Goal: Communication & Community: Connect with others

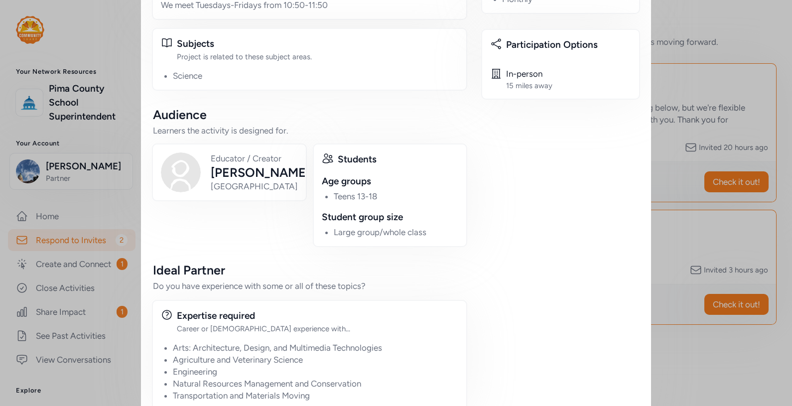
scroll to position [482, 0]
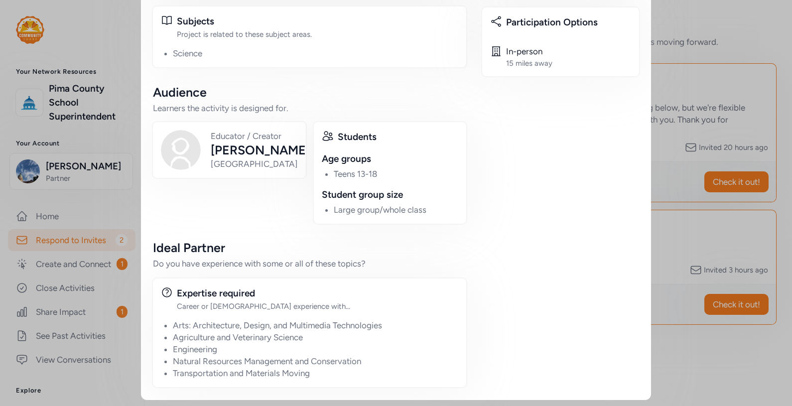
click at [592, 305] on div "Date & Time Date Window Aug 26, 2025 - Jan 9, 2026 Possible Days Tue Wed Thu Fr…" at bounding box center [560, 56] width 157 height 663
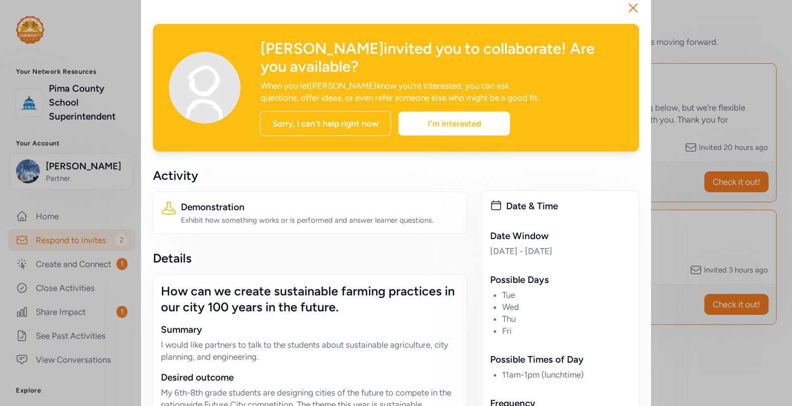
scroll to position [0, 0]
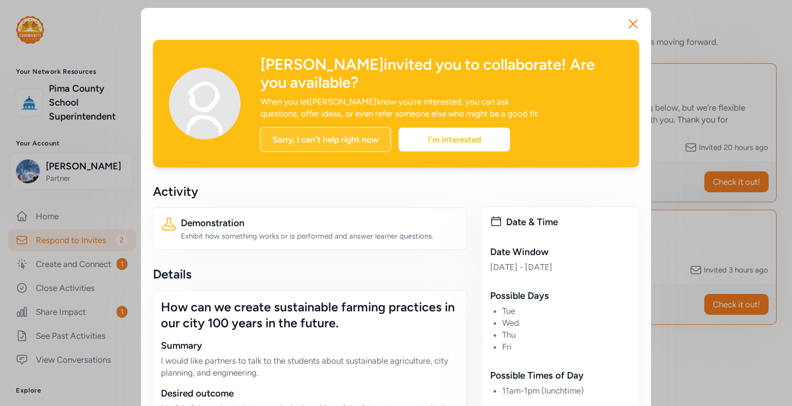
click at [336, 135] on div "Sorry, I can't help right now" at bounding box center [325, 139] width 131 height 25
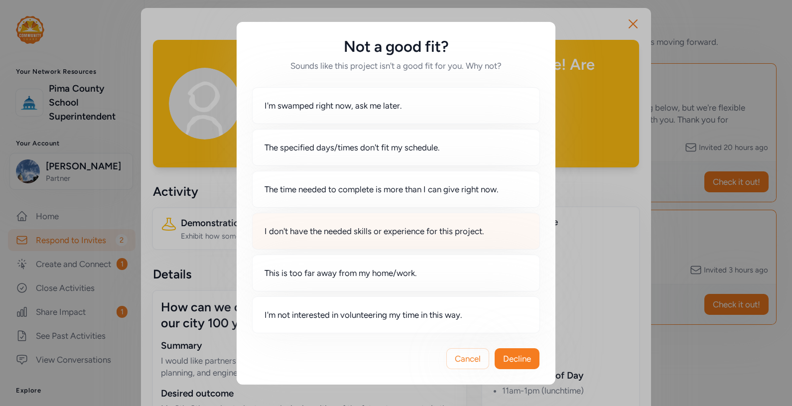
click at [374, 235] on span "I don't have the needed skills or experience for this project." at bounding box center [375, 231] width 220 height 12
click at [453, 359] on button "Cancel" at bounding box center [468, 358] width 43 height 21
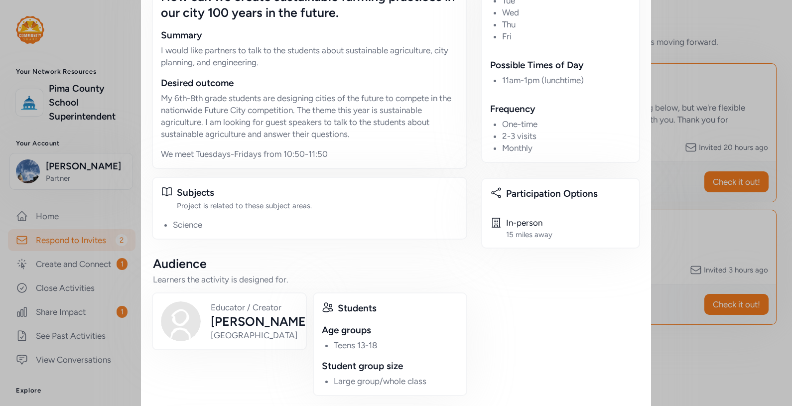
scroll to position [311, 0]
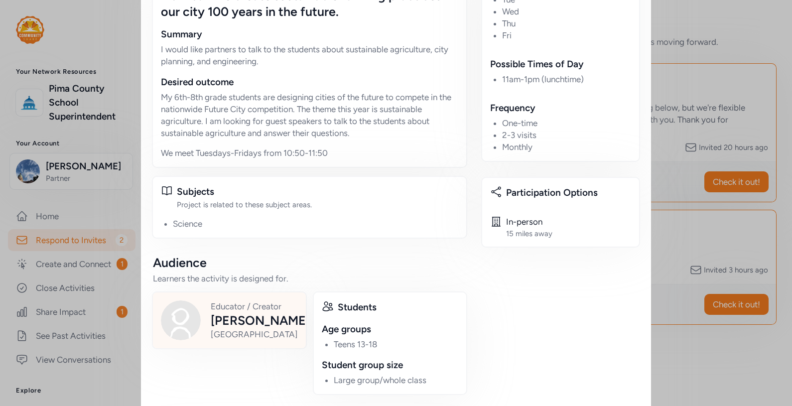
click at [249, 316] on div "Jenifer Henson" at bounding box center [260, 320] width 99 height 16
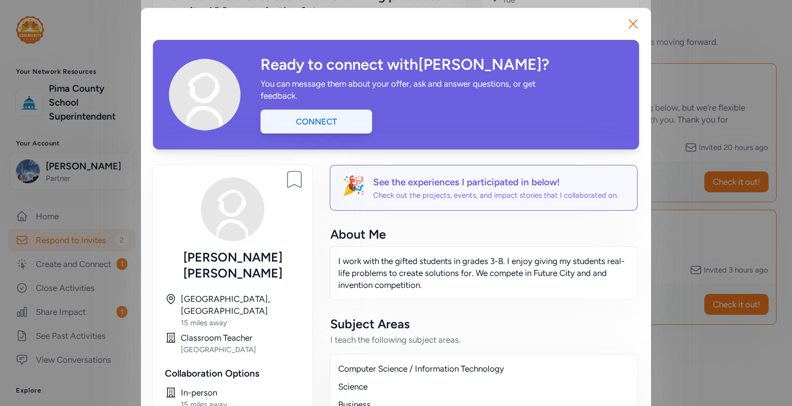
click at [324, 122] on div "Connect" at bounding box center [317, 122] width 112 height 24
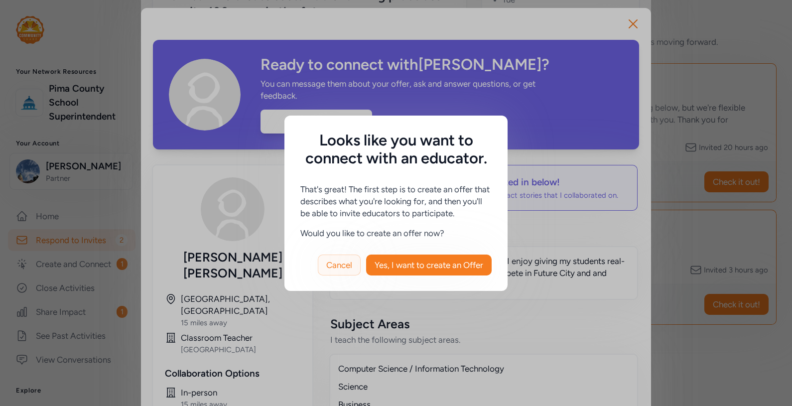
click at [338, 264] on span "Cancel" at bounding box center [339, 265] width 26 height 12
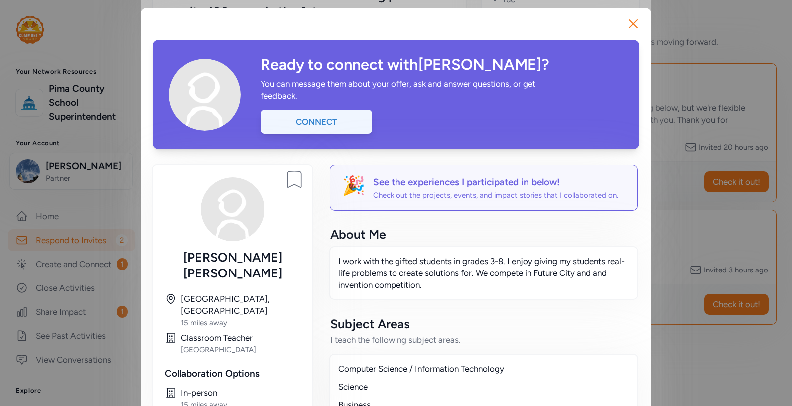
click at [322, 121] on div "Connect" at bounding box center [317, 122] width 112 height 24
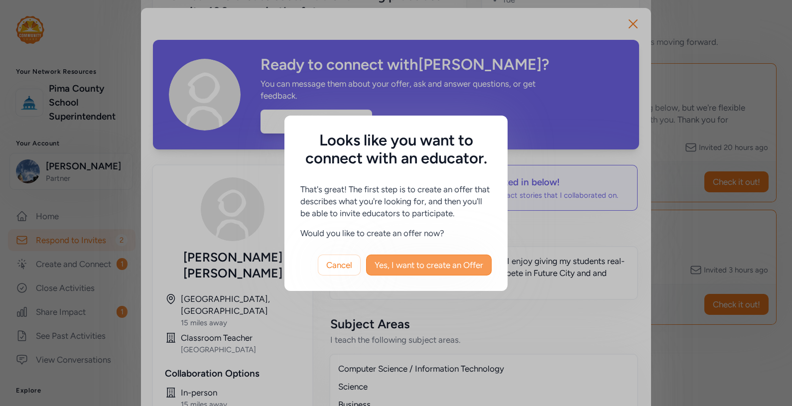
click at [403, 265] on span "Yes, I want to create an Offer" at bounding box center [429, 265] width 109 height 12
